Goal: Book appointment/travel/reservation

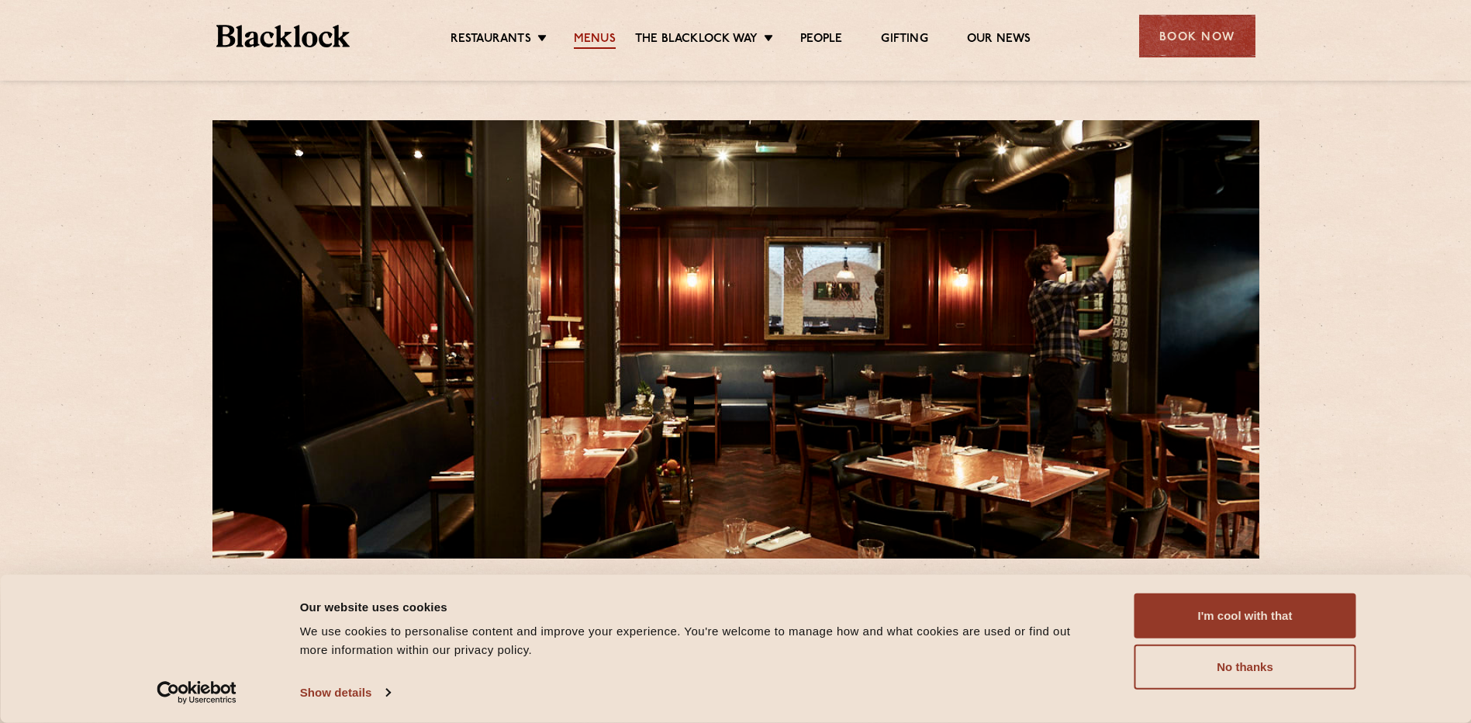
click at [595, 35] on link "Menus" at bounding box center [595, 40] width 42 height 17
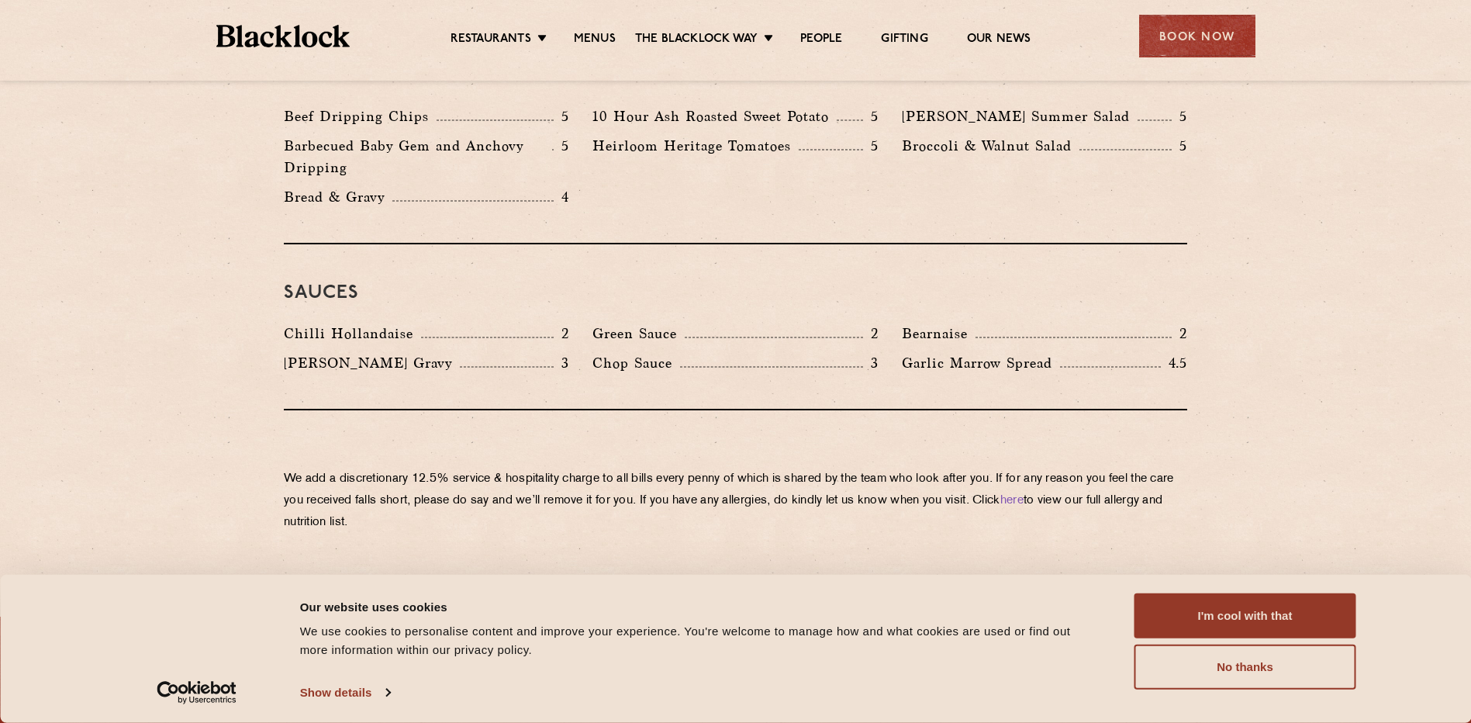
scroll to position [2482, 0]
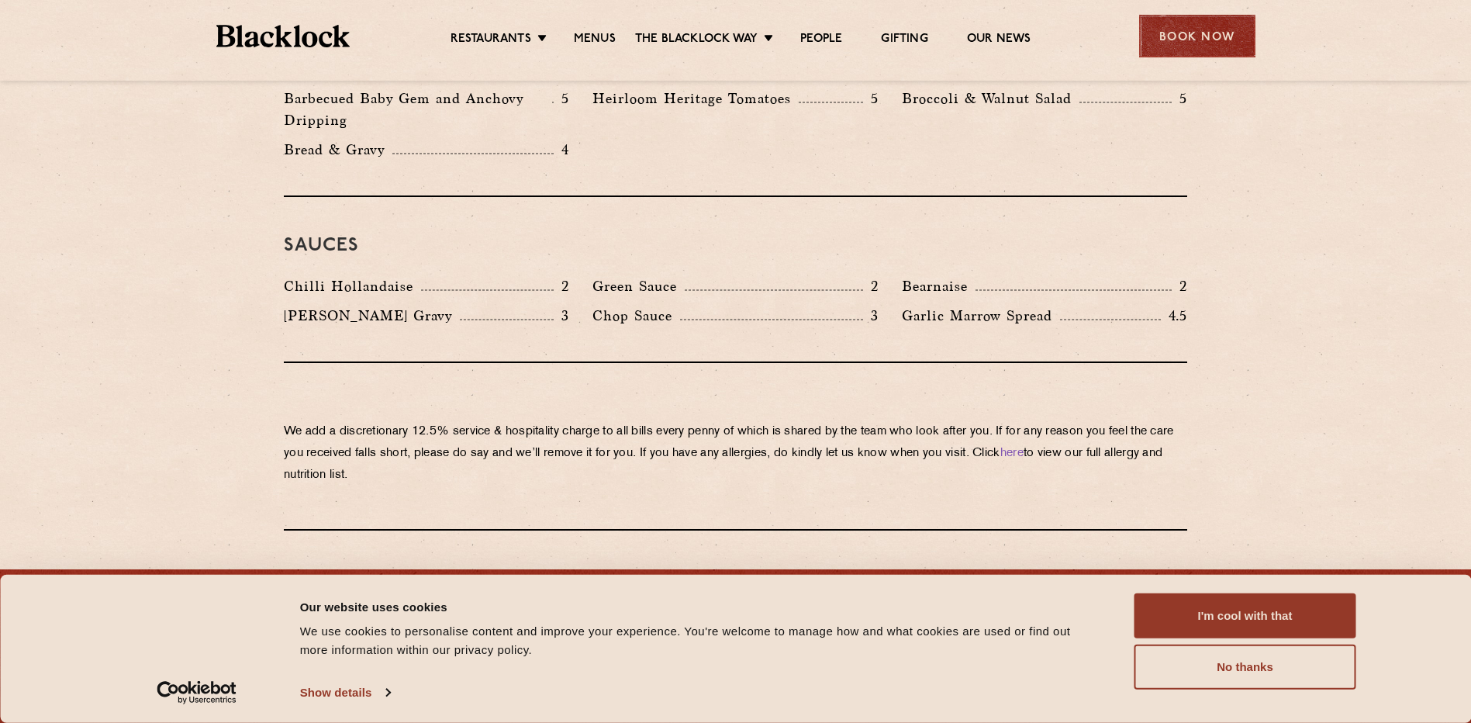
click at [1179, 36] on div "Book Now" at bounding box center [1197, 36] width 116 height 43
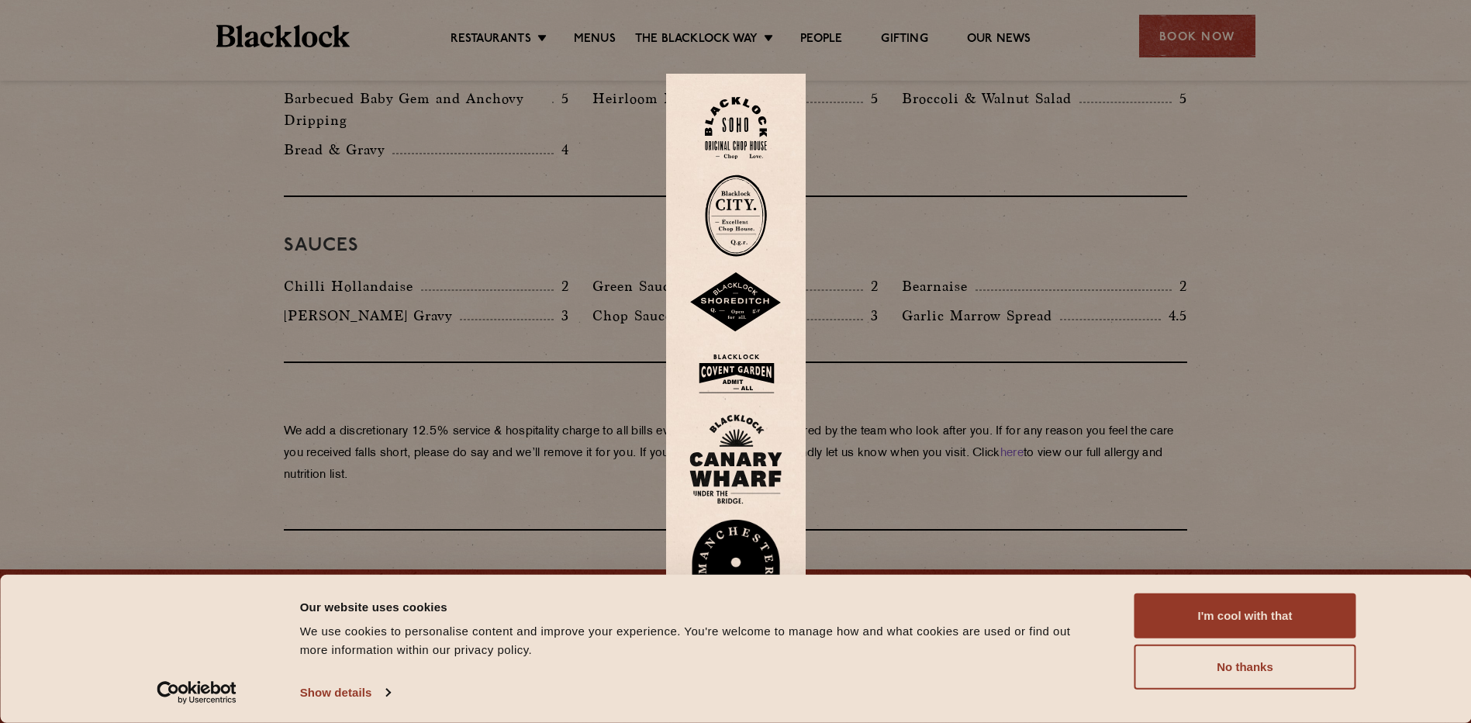
click at [742, 126] on img at bounding box center [736, 128] width 62 height 63
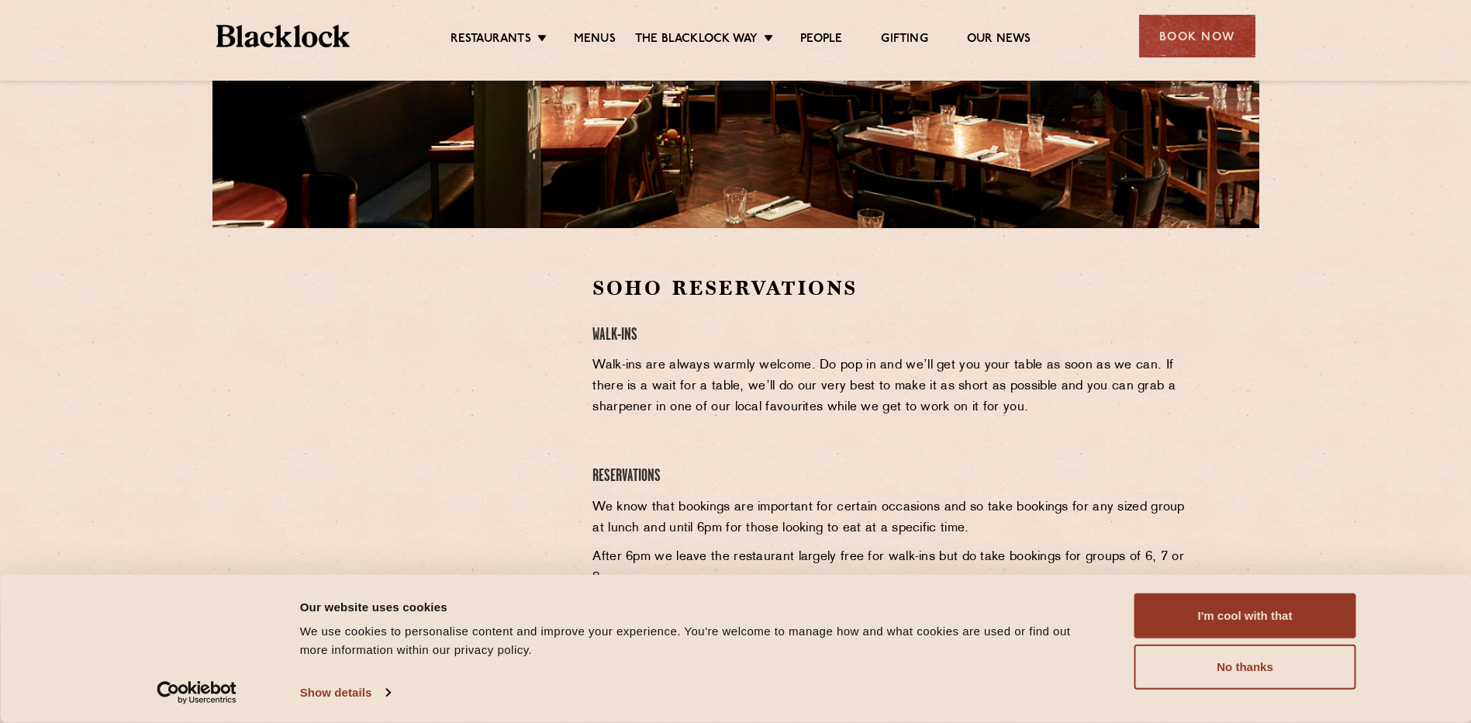
scroll to position [465, 0]
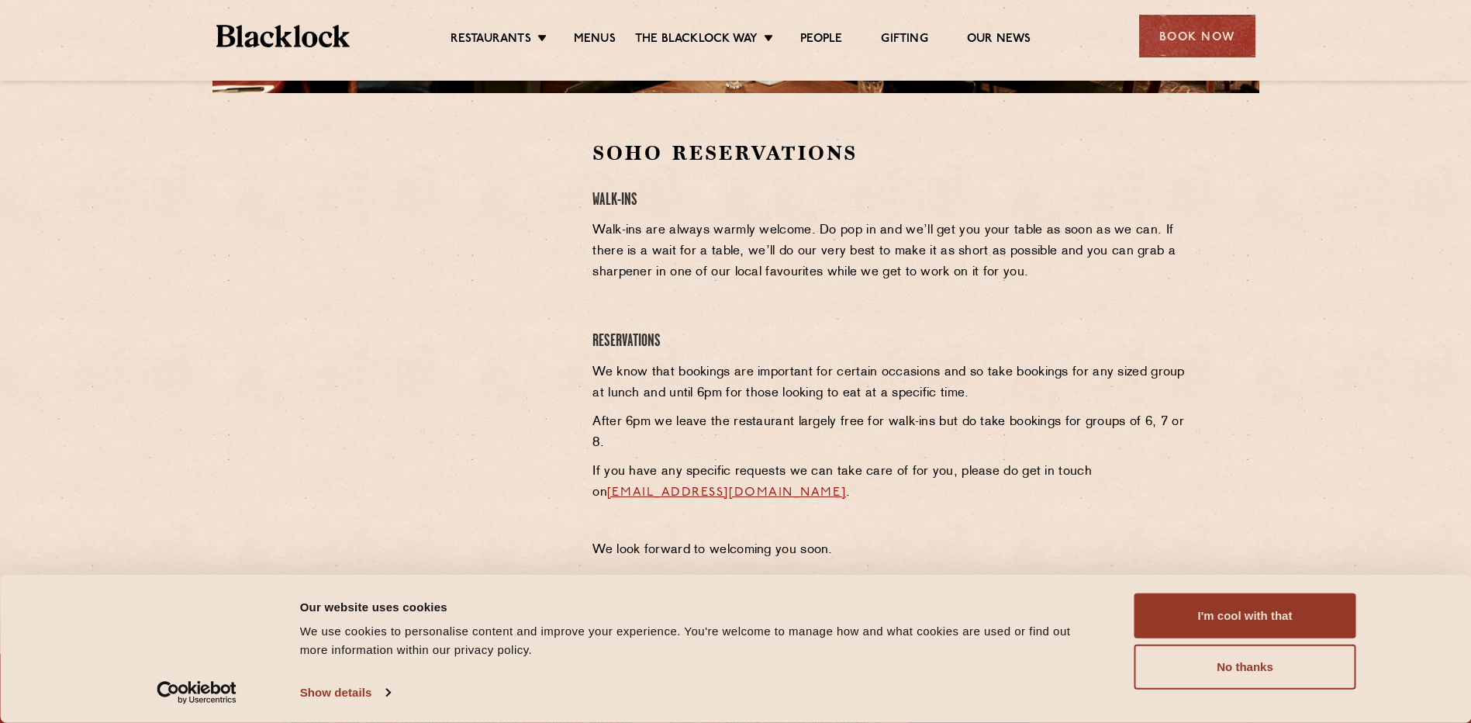
click at [565, 207] on div at bounding box center [426, 256] width 285 height 233
